Goal: Check status: Check status

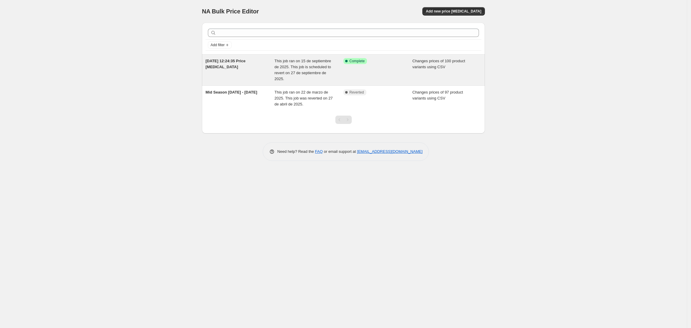
click at [410, 62] on div "Success Complete Complete" at bounding box center [377, 70] width 69 height 24
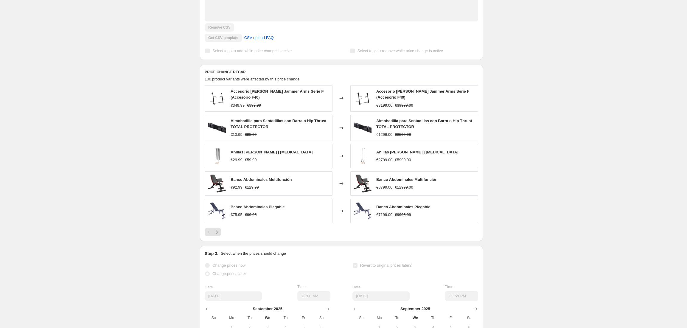
scroll to position [187, 0]
click at [220, 233] on icon "Next" at bounding box center [217, 231] width 6 height 6
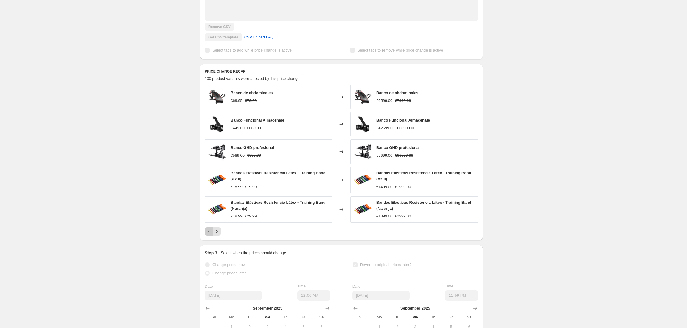
click at [211, 233] on icon "Previous" at bounding box center [209, 231] width 6 height 6
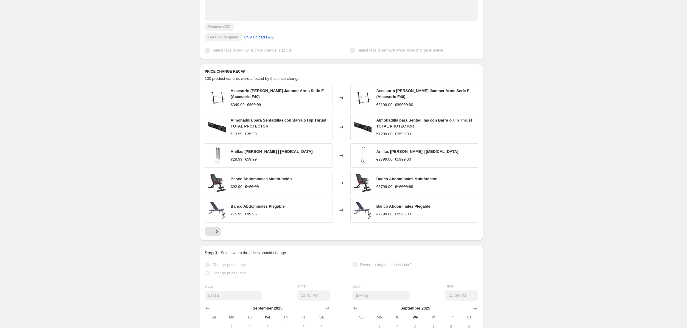
scroll to position [280, 0]
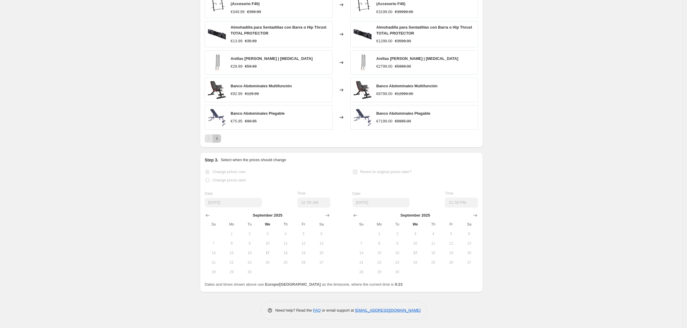
click at [216, 138] on icon "Next" at bounding box center [217, 138] width 6 height 6
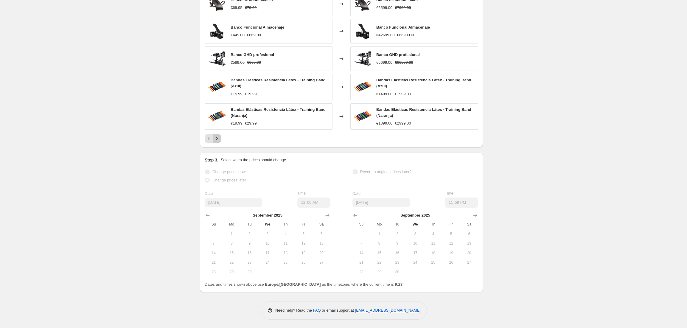
click at [220, 139] on icon "Next" at bounding box center [217, 138] width 6 height 6
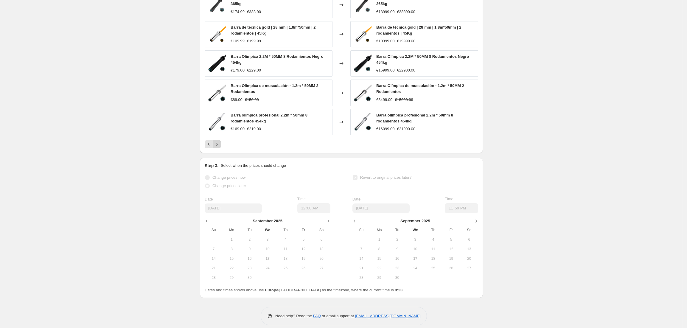
click at [220, 146] on icon "Next" at bounding box center [217, 144] width 6 height 6
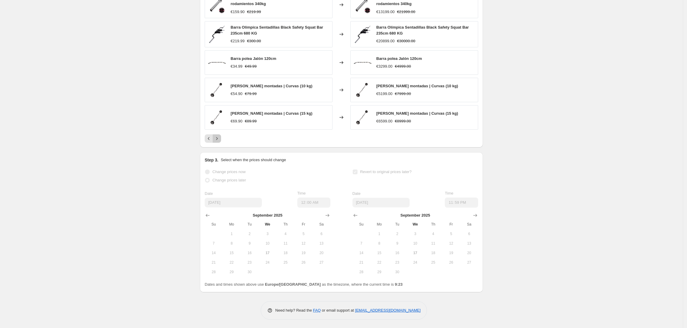
click at [219, 141] on icon "Next" at bounding box center [217, 138] width 6 height 6
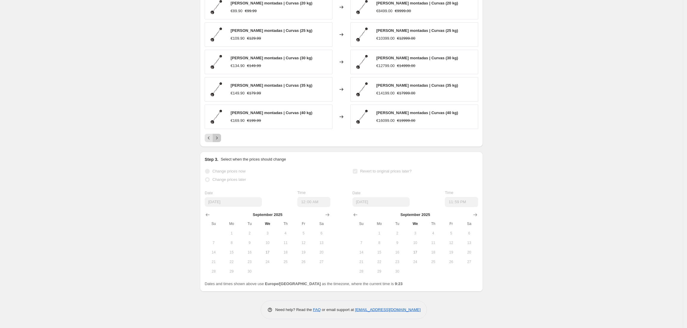
click at [219, 141] on icon "Next" at bounding box center [217, 138] width 6 height 6
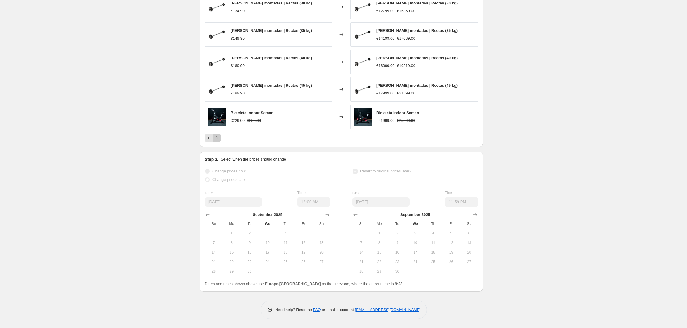
click at [219, 141] on icon "Next" at bounding box center [217, 138] width 6 height 6
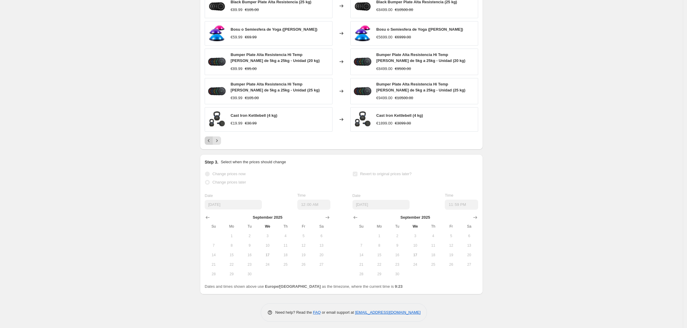
click at [210, 143] on icon "Previous" at bounding box center [209, 141] width 6 height 6
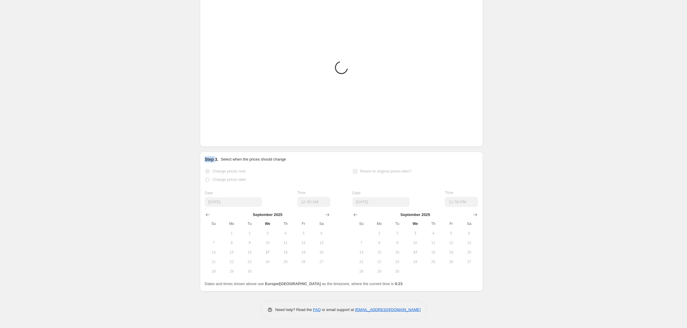
click at [210, 143] on div "PRICE CHANGE RECAP Placeholder Loading product variants... Loading... Placehold…" at bounding box center [341, 60] width 283 height 172
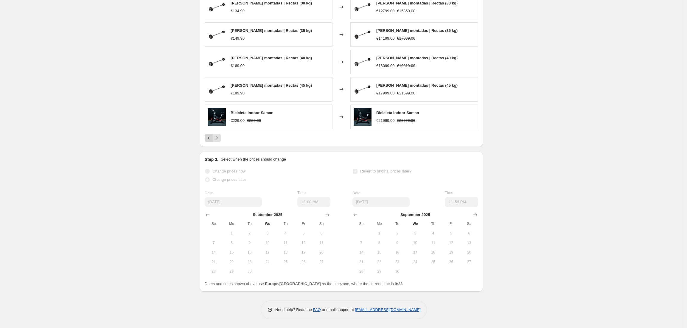
click at [210, 143] on div "PRICE CHANGE RECAP 100 product variants were affected by this price change: [PE…" at bounding box center [341, 60] width 283 height 172
click at [210, 140] on icon "Previous" at bounding box center [209, 138] width 6 height 6
drag, startPoint x: 210, startPoint y: 140, endPoint x: 281, endPoint y: 158, distance: 73.9
click at [281, 158] on p "Select when the prices should change" at bounding box center [253, 159] width 65 height 6
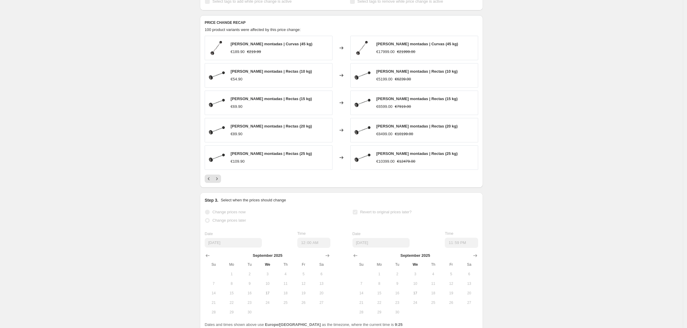
scroll to position [237, 0]
click at [220, 177] on icon "Next" at bounding box center [217, 177] width 6 height 6
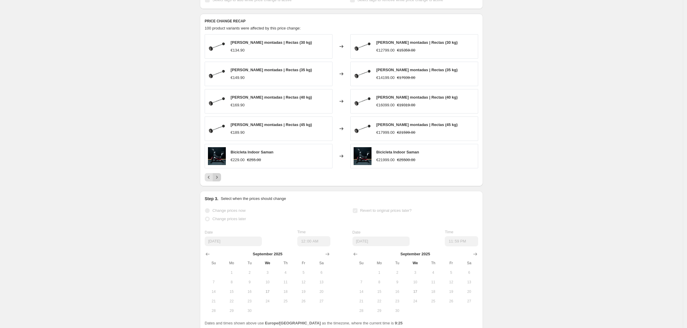
click at [219, 180] on icon "Next" at bounding box center [217, 177] width 6 height 6
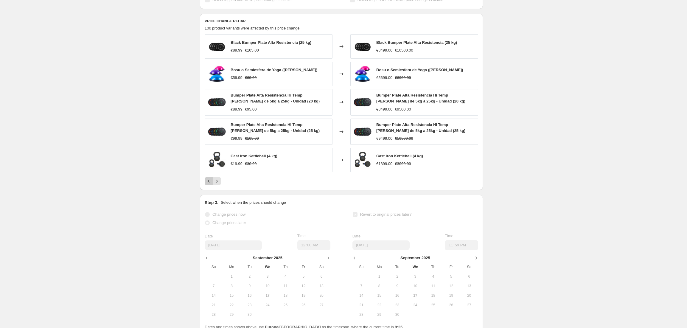
click at [210, 183] on icon "Previous" at bounding box center [209, 181] width 6 height 6
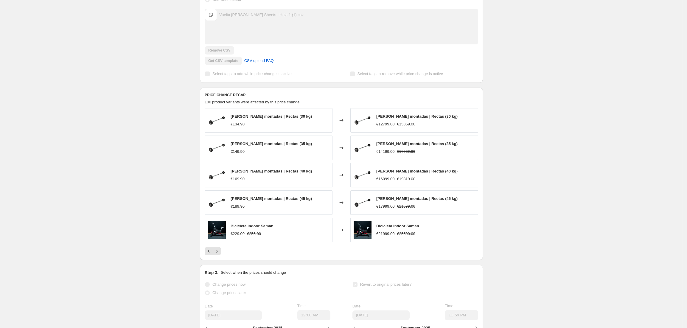
scroll to position [163, 0]
